Goal: Browse casually: Explore the website without a specific task or goal

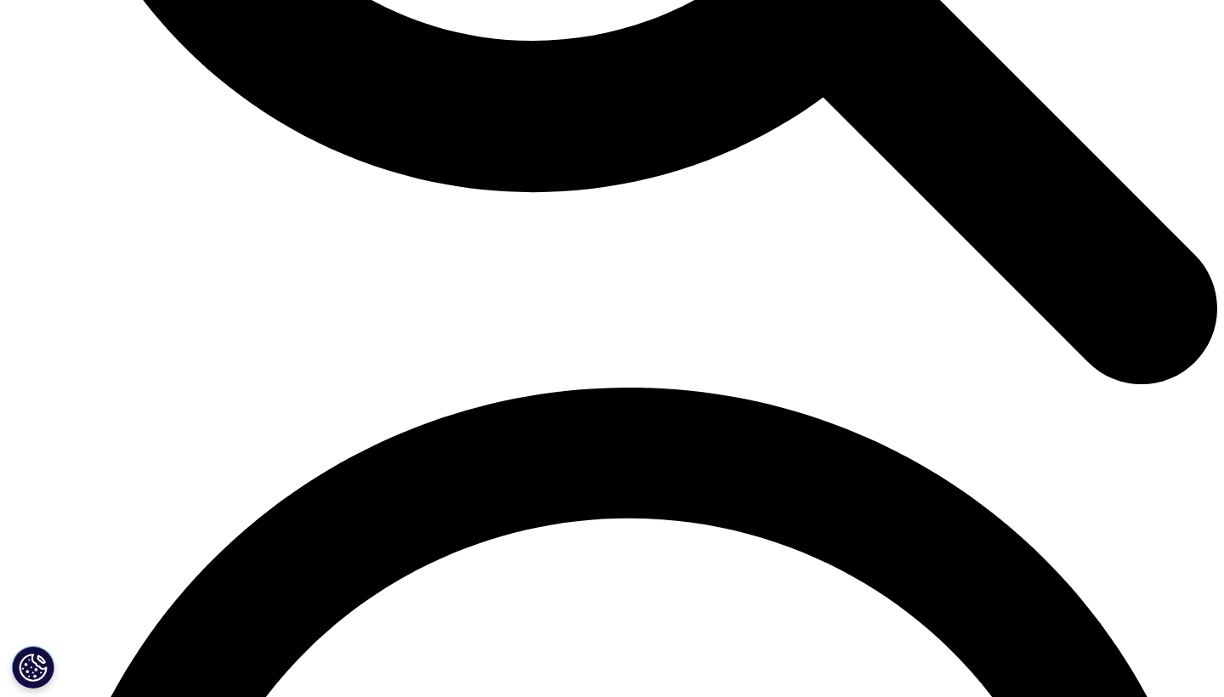
scroll to position [3704, 0]
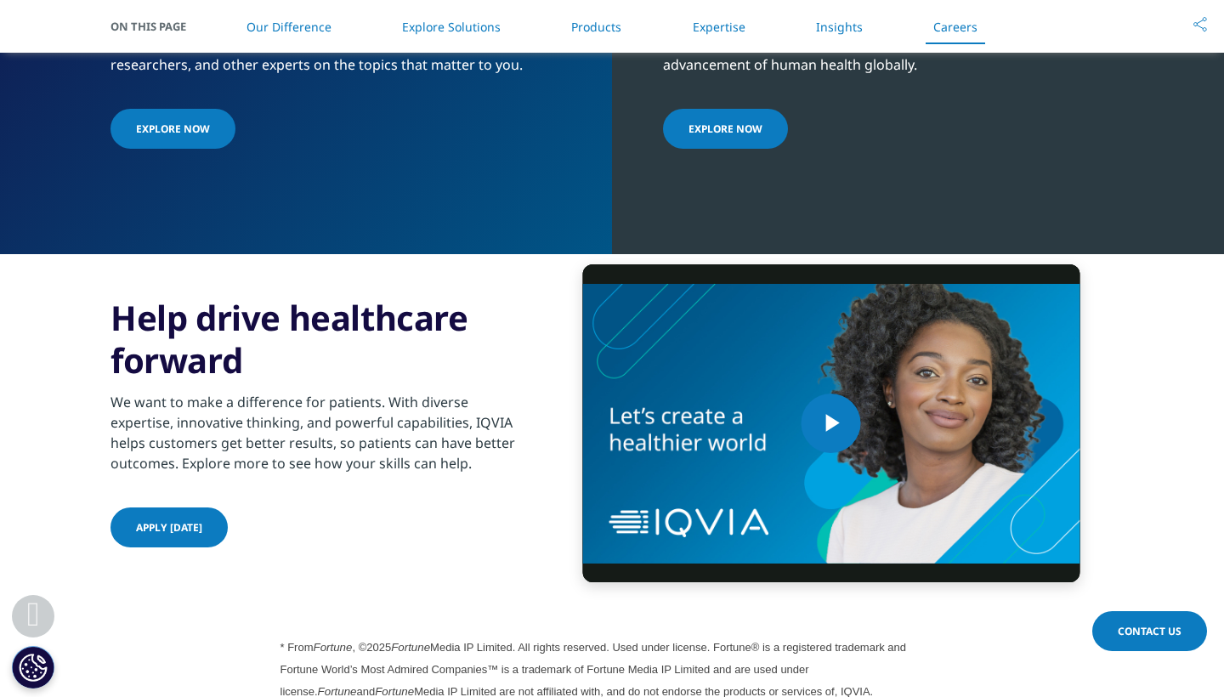
scroll to position [4289, 0]
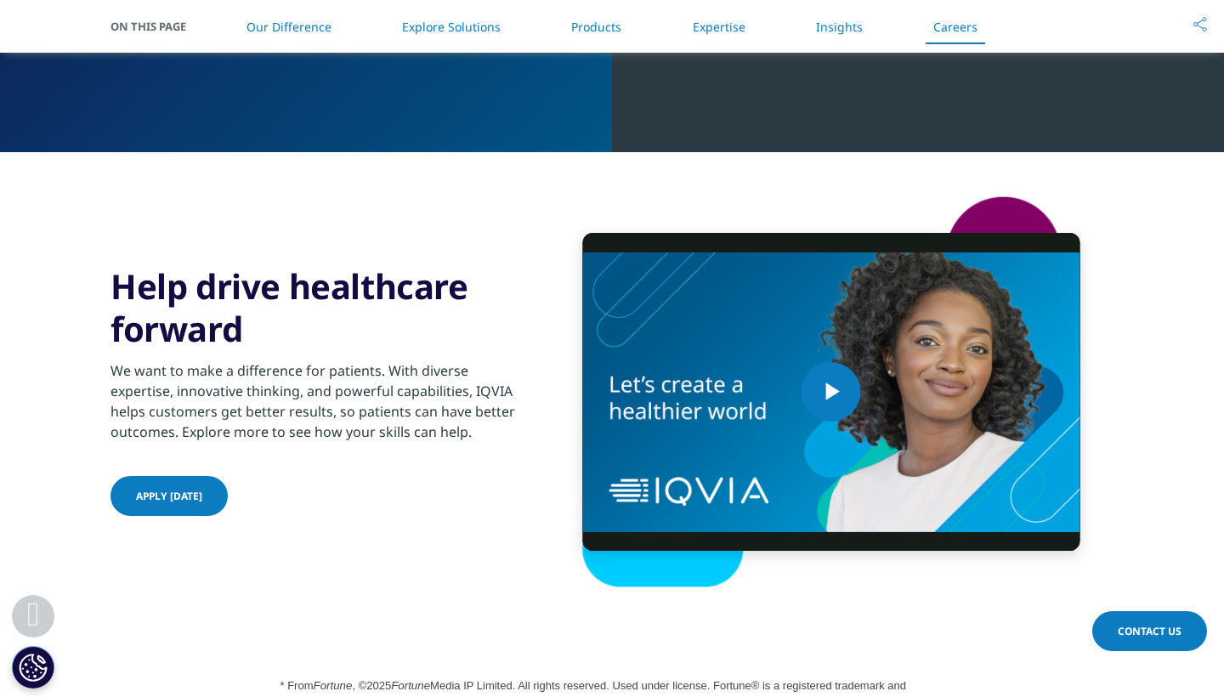
click at [395, 276] on h3 "Help drive healthcare forward" at bounding box center [316, 307] width 412 height 85
click at [364, 377] on div "We want to make a difference for patients. With diverse expertise, innovative t…" at bounding box center [316, 396] width 412 height 92
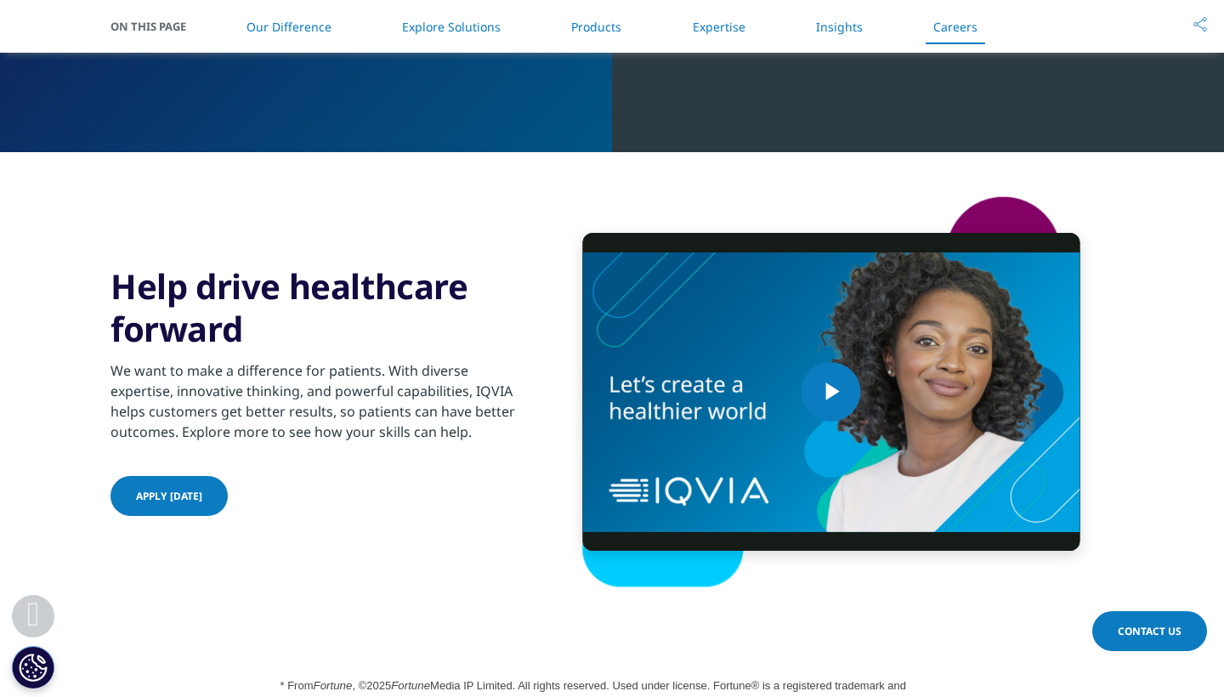
click at [364, 377] on div "We want to make a difference for patients. With diverse expertise, innovative t…" at bounding box center [316, 396] width 412 height 92
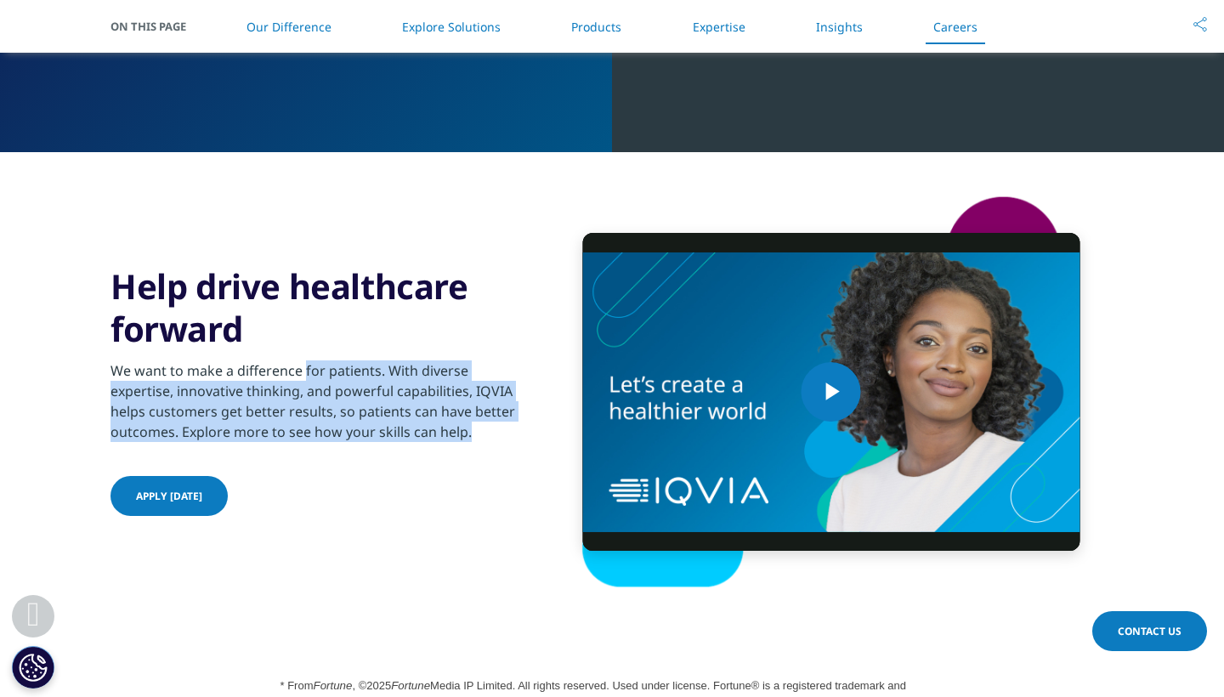
click at [317, 309] on h3 "Help drive healthcare forward" at bounding box center [316, 307] width 412 height 85
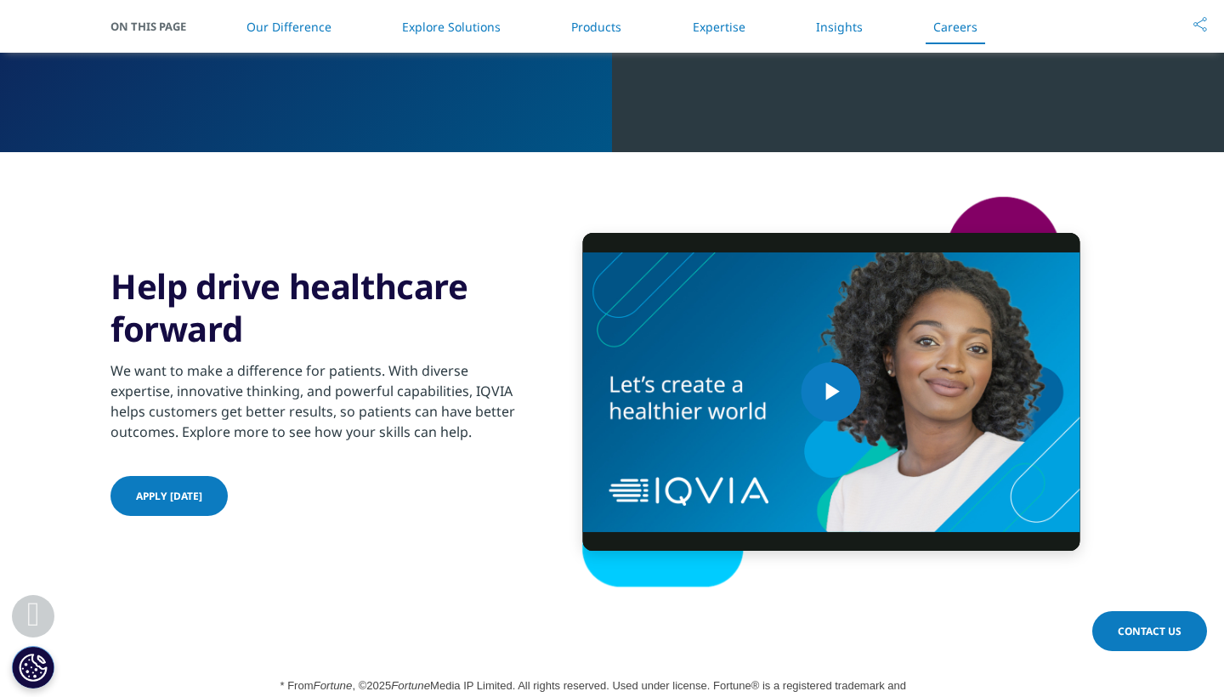
click at [242, 302] on h3 "Help drive healthcare forward" at bounding box center [316, 307] width 412 height 85
click at [295, 374] on div "We want to make a difference for patients. With diverse expertise, innovative t…" at bounding box center [316, 396] width 412 height 92
click at [303, 329] on h3 "Help drive healthcare forward" at bounding box center [316, 307] width 412 height 85
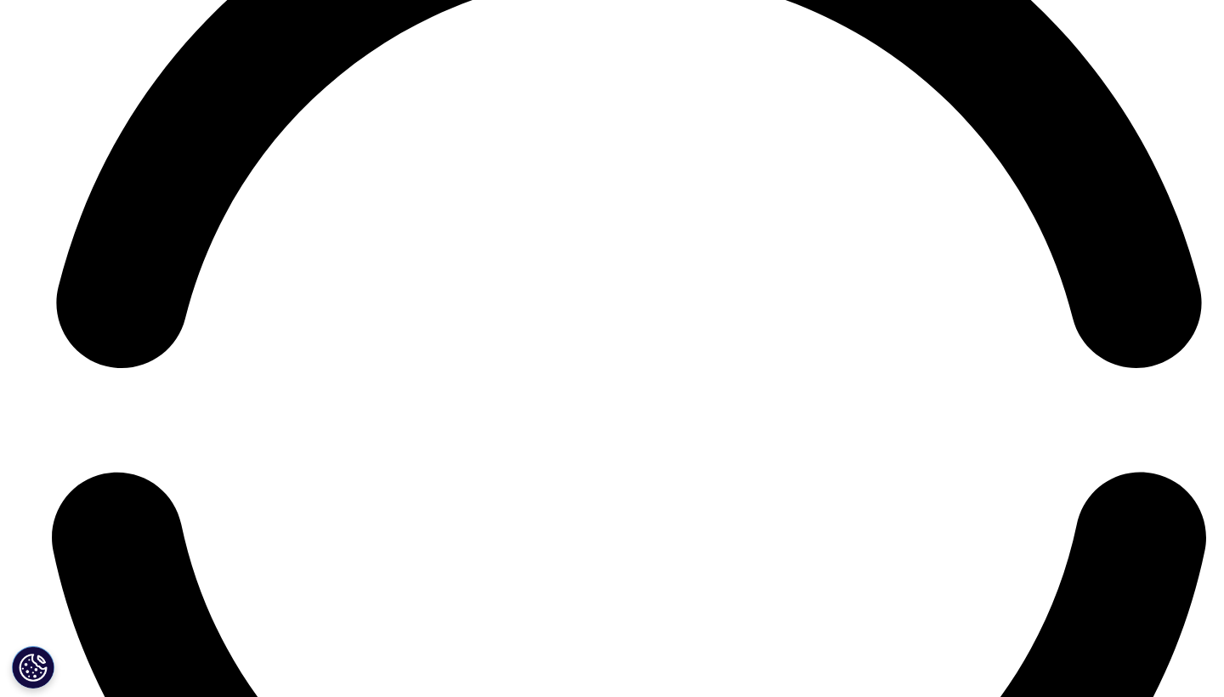
scroll to position [4381, 0]
